Goal: Task Accomplishment & Management: Manage account settings

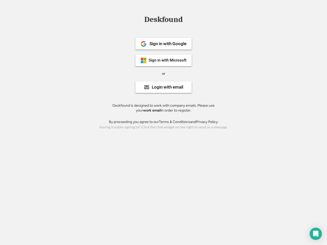
click at [164, 73] on div "or" at bounding box center [163, 73] width 3 height 5
click at [164, 20] on div "Deskfound" at bounding box center [163, 20] width 43 height 8
click at [140, 19] on div "Deskfound" at bounding box center [163, 21] width 327 height 10
click at [164, 20] on div "Deskfound" at bounding box center [163, 20] width 43 height 8
click at [164, 74] on div "or" at bounding box center [163, 73] width 3 height 5
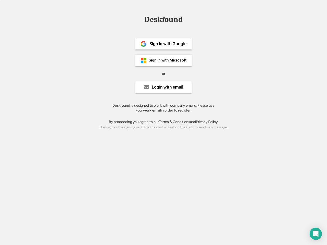
click at [164, 44] on div "Sign in with Google" at bounding box center [168, 44] width 37 height 4
click at [168, 44] on div "Sign in with Google" at bounding box center [168, 44] width 37 height 4
click at [144, 44] on img at bounding box center [144, 44] width 6 height 6
click at [164, 60] on div "Sign in with Microsoft" at bounding box center [168, 61] width 38 height 4
click at [168, 60] on div "Sign in with Microsoft" at bounding box center [168, 61] width 38 height 4
